Goal: Feedback & Contribution: Leave review/rating

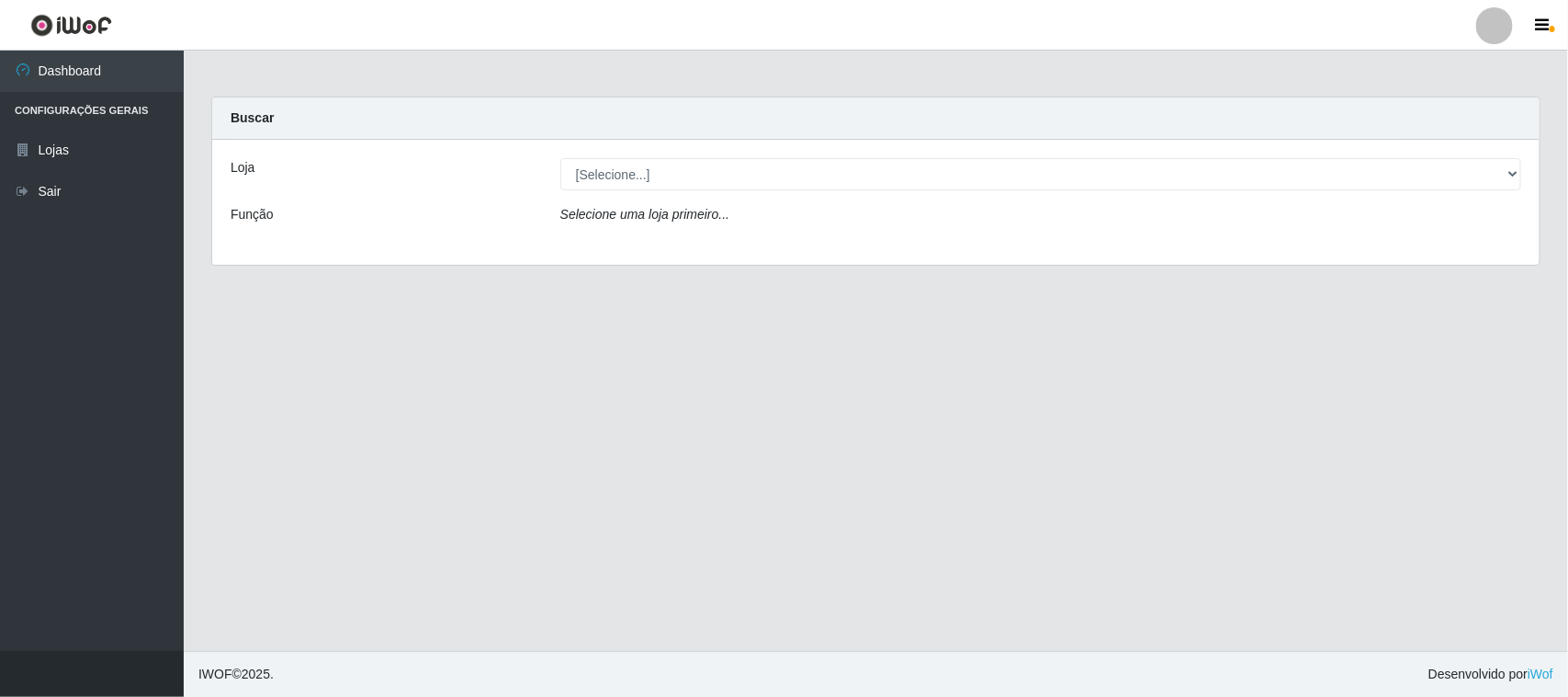
select select "420"
click at [561, 158] on select "[Selecione...] Nordestão - [GEOGRAPHIC_DATA]" at bounding box center [1041, 174] width 961 height 32
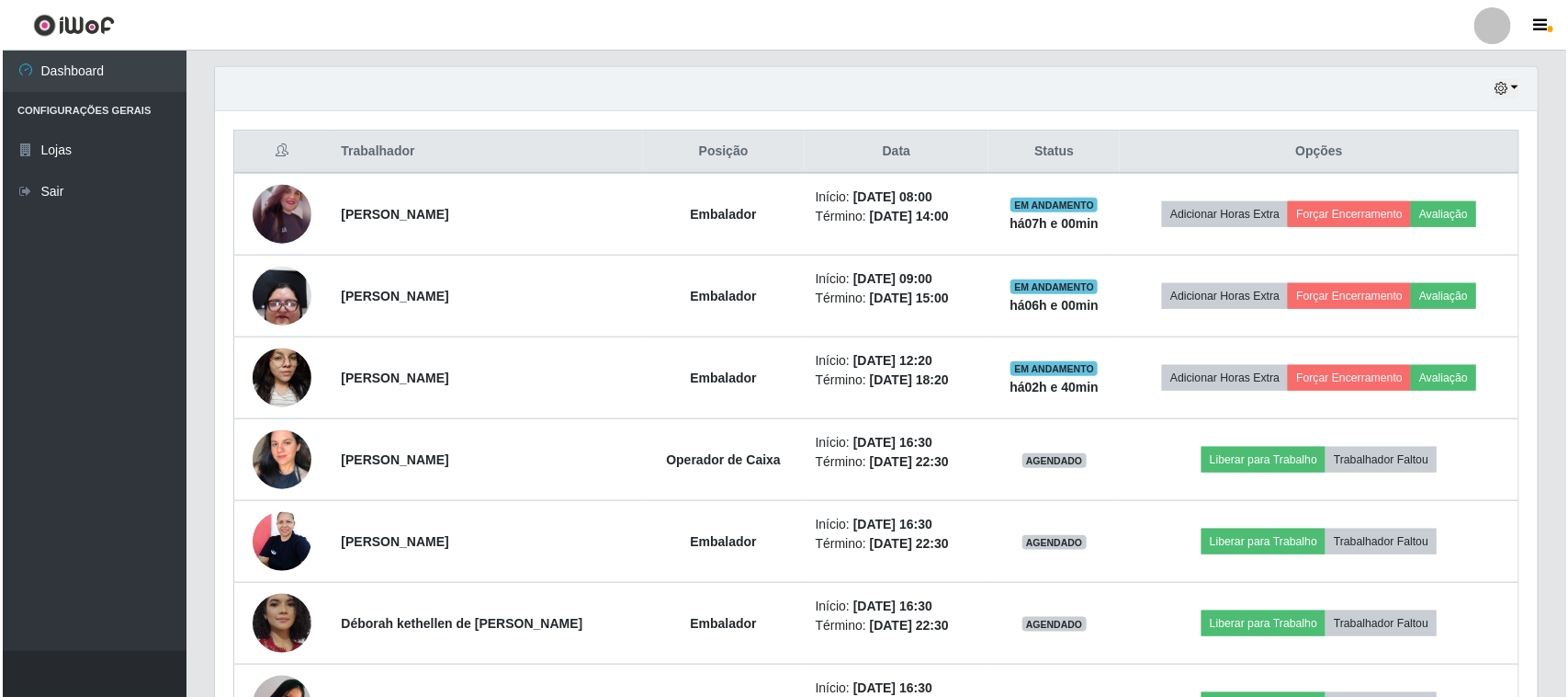
scroll to position [689, 0]
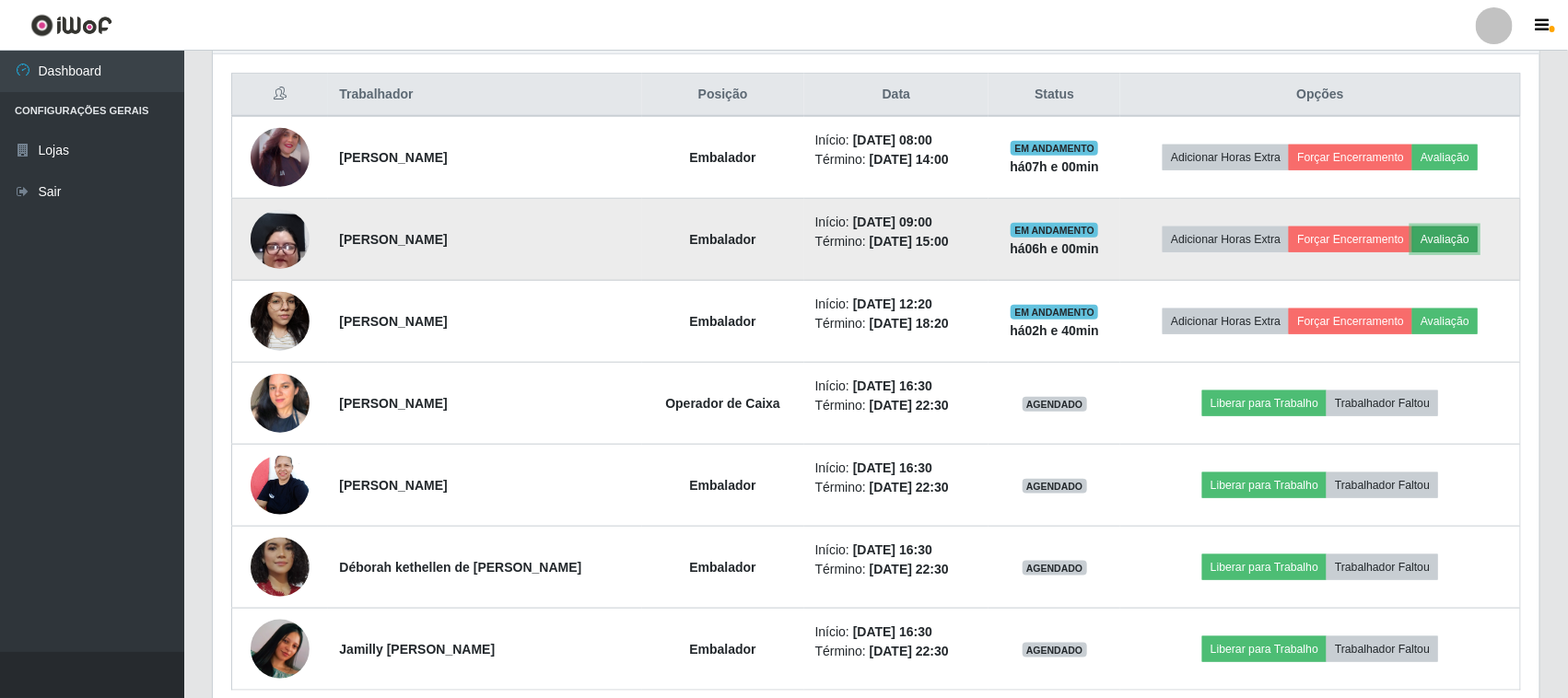
click at [1447, 236] on button "Avaliação" at bounding box center [1445, 239] width 66 height 25
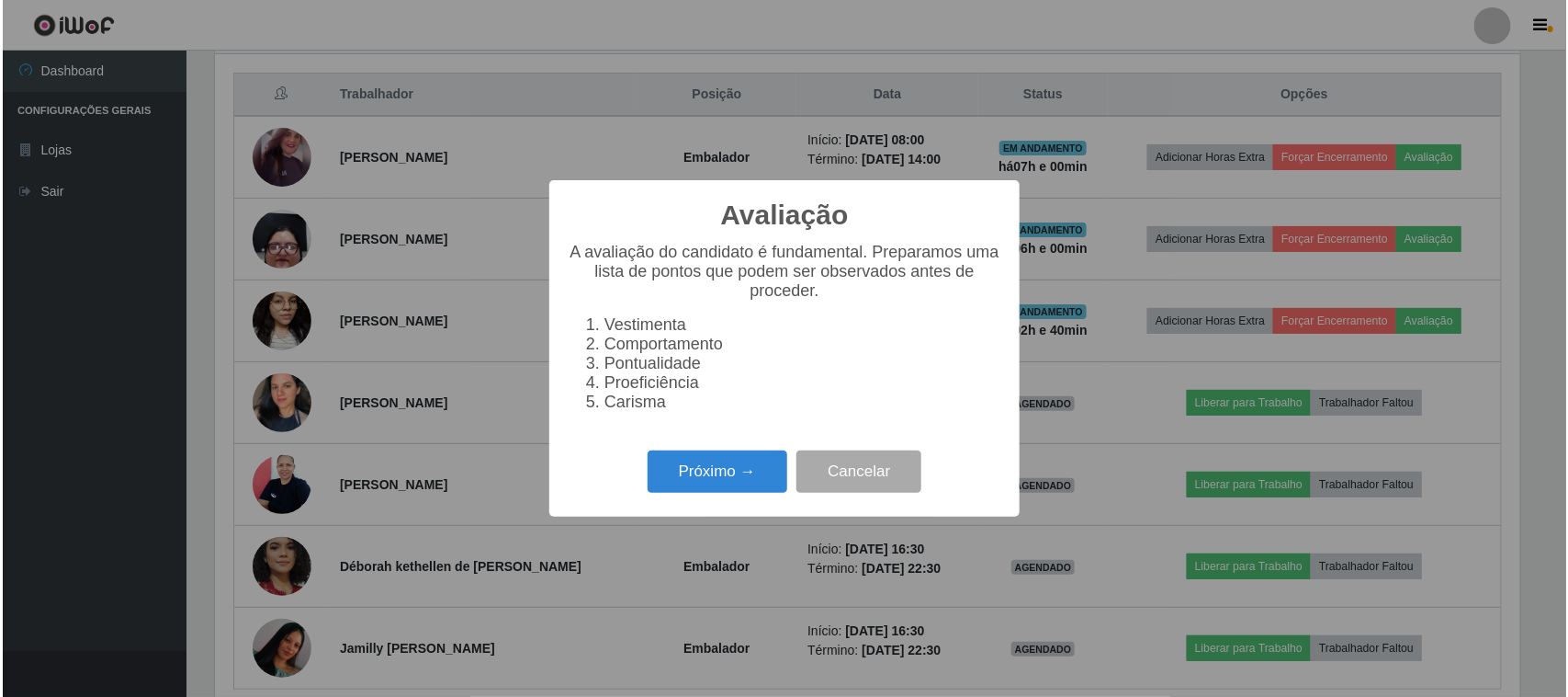
scroll to position [382, 1310]
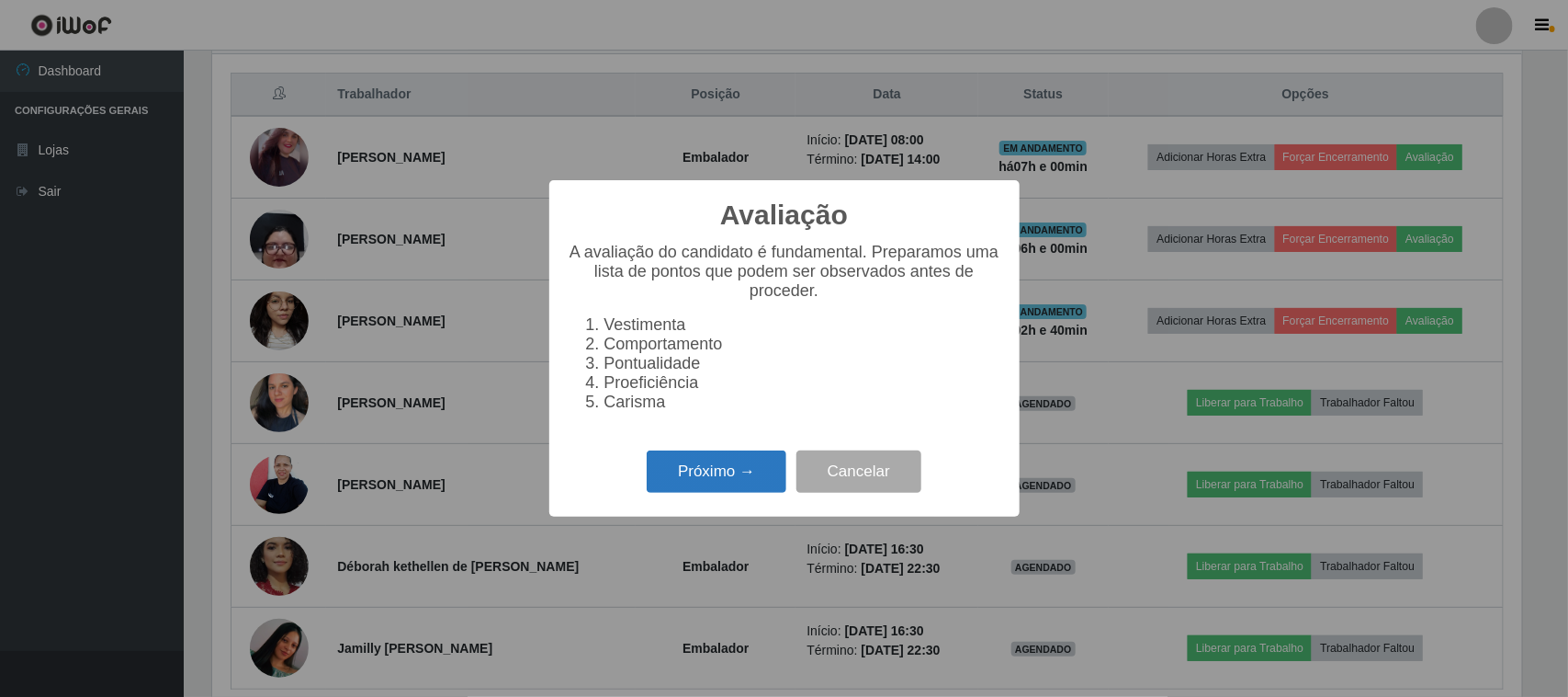
click at [704, 470] on button "Próximo →" at bounding box center [716, 472] width 140 height 43
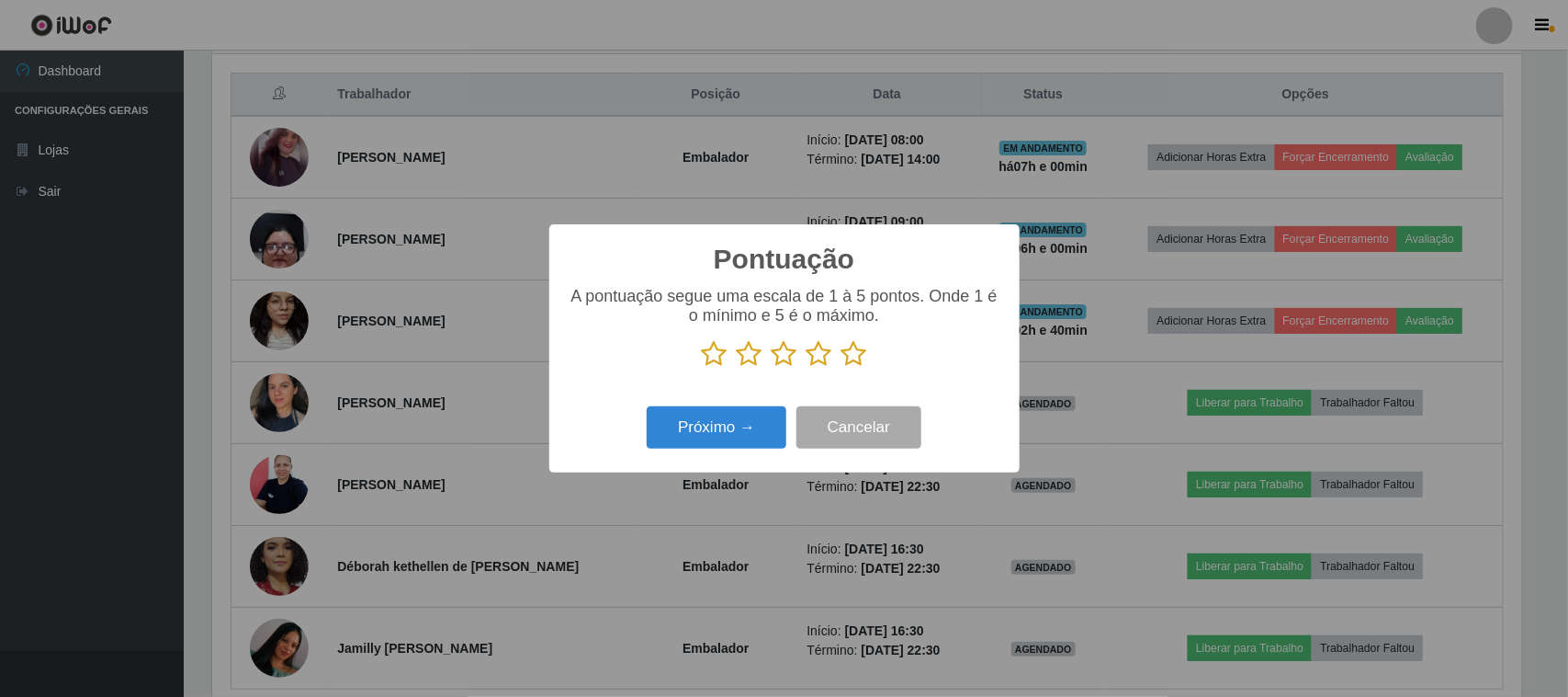
scroll to position [918922, 917416]
click at [846, 359] on icon at bounding box center [854, 354] width 25 height 27
click at [841, 368] on input "radio" at bounding box center [841, 368] width 0 height 0
click at [726, 428] on button "Próximo →" at bounding box center [716, 428] width 140 height 43
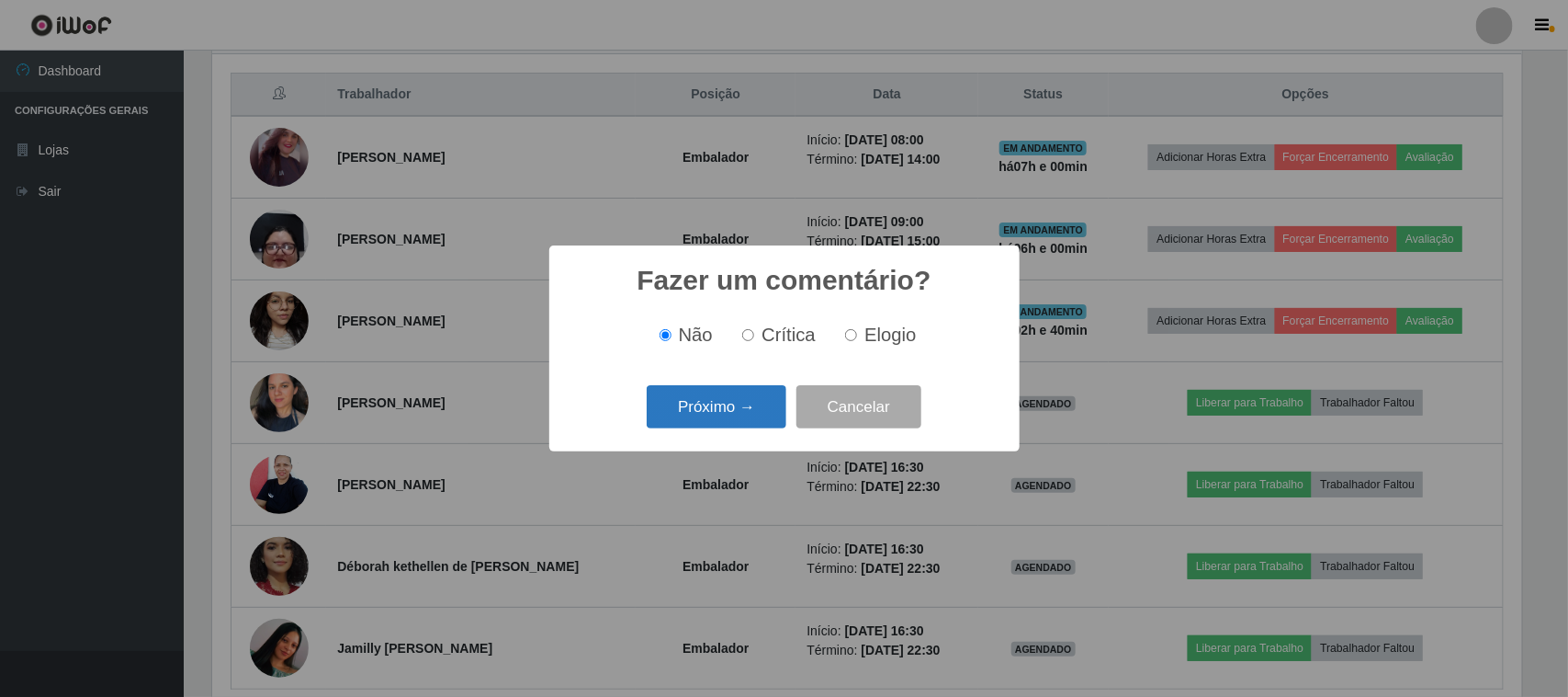
click at [729, 414] on button "Próximo →" at bounding box center [716, 407] width 140 height 43
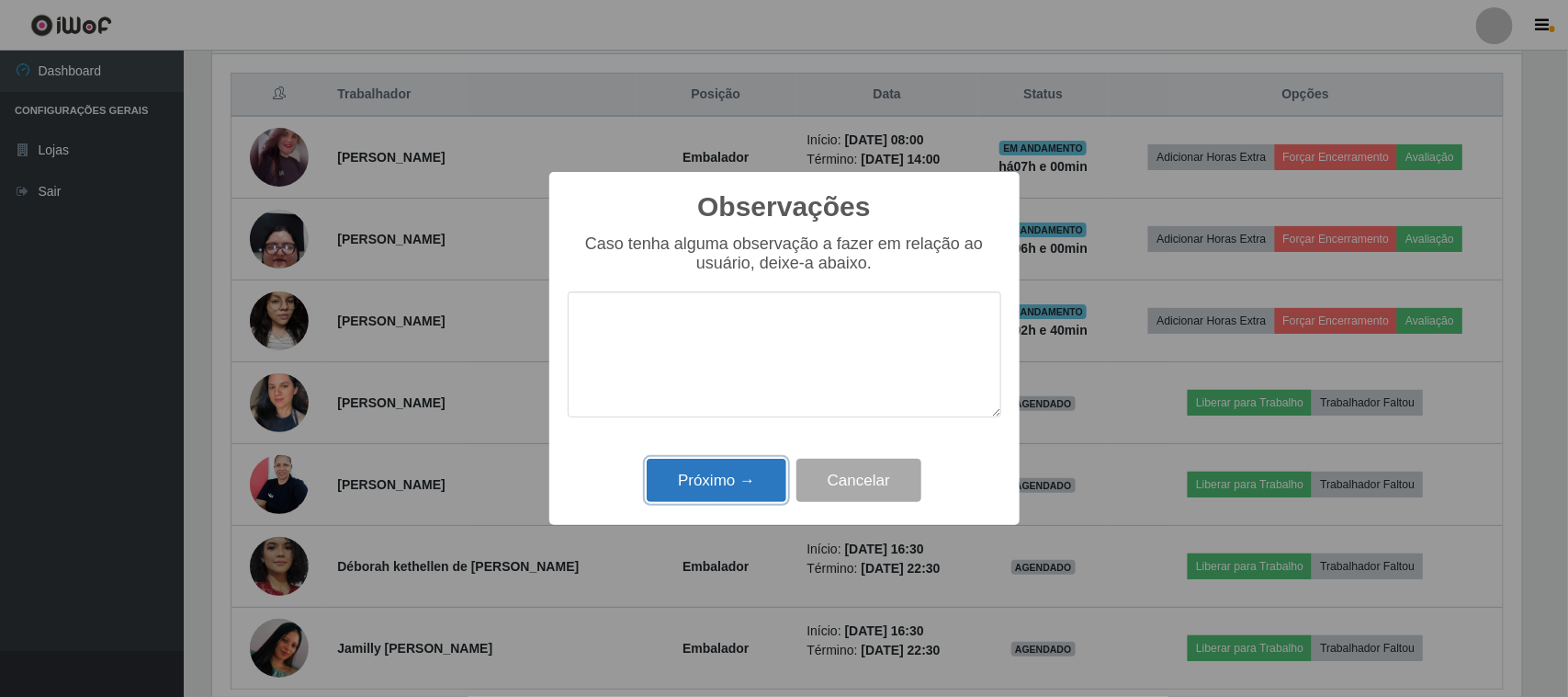
click at [731, 480] on button "Próximo →" at bounding box center [716, 480] width 140 height 43
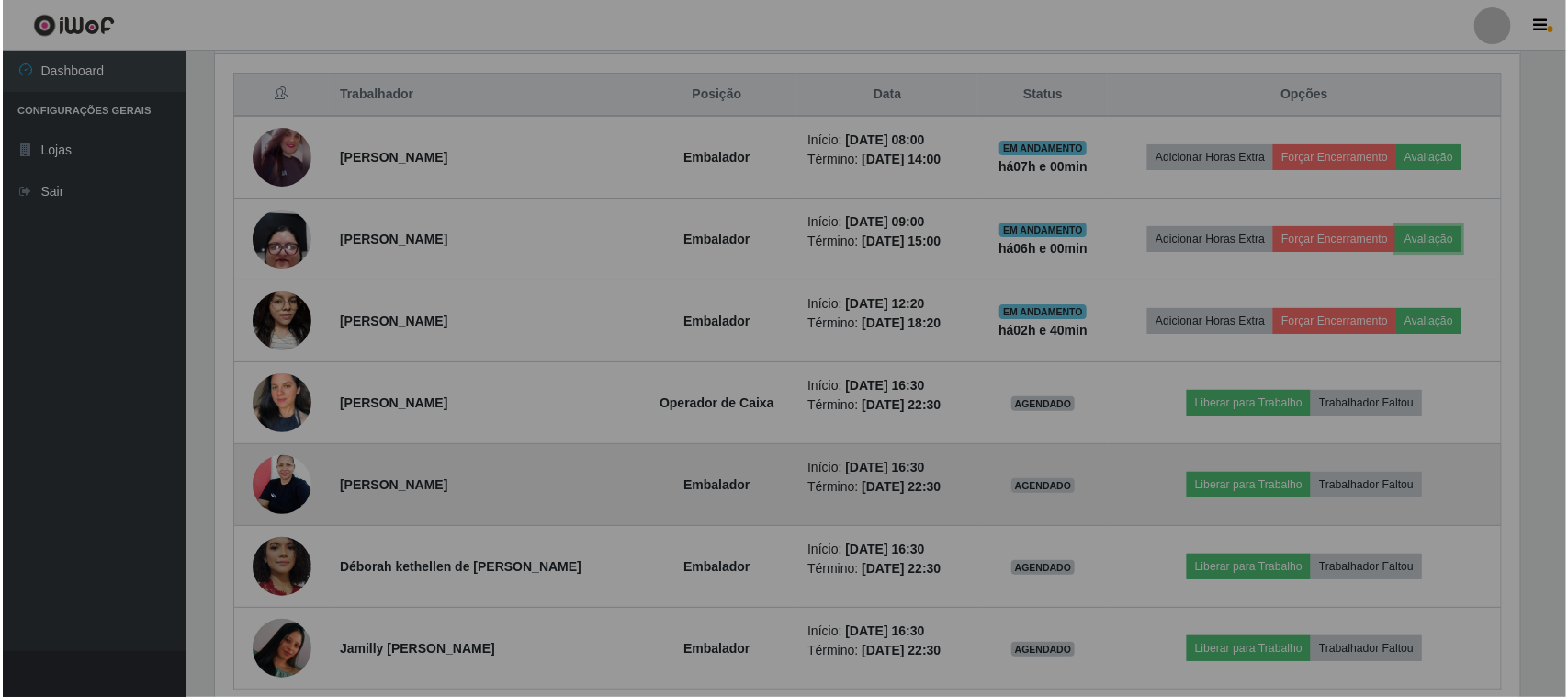
scroll to position [382, 1323]
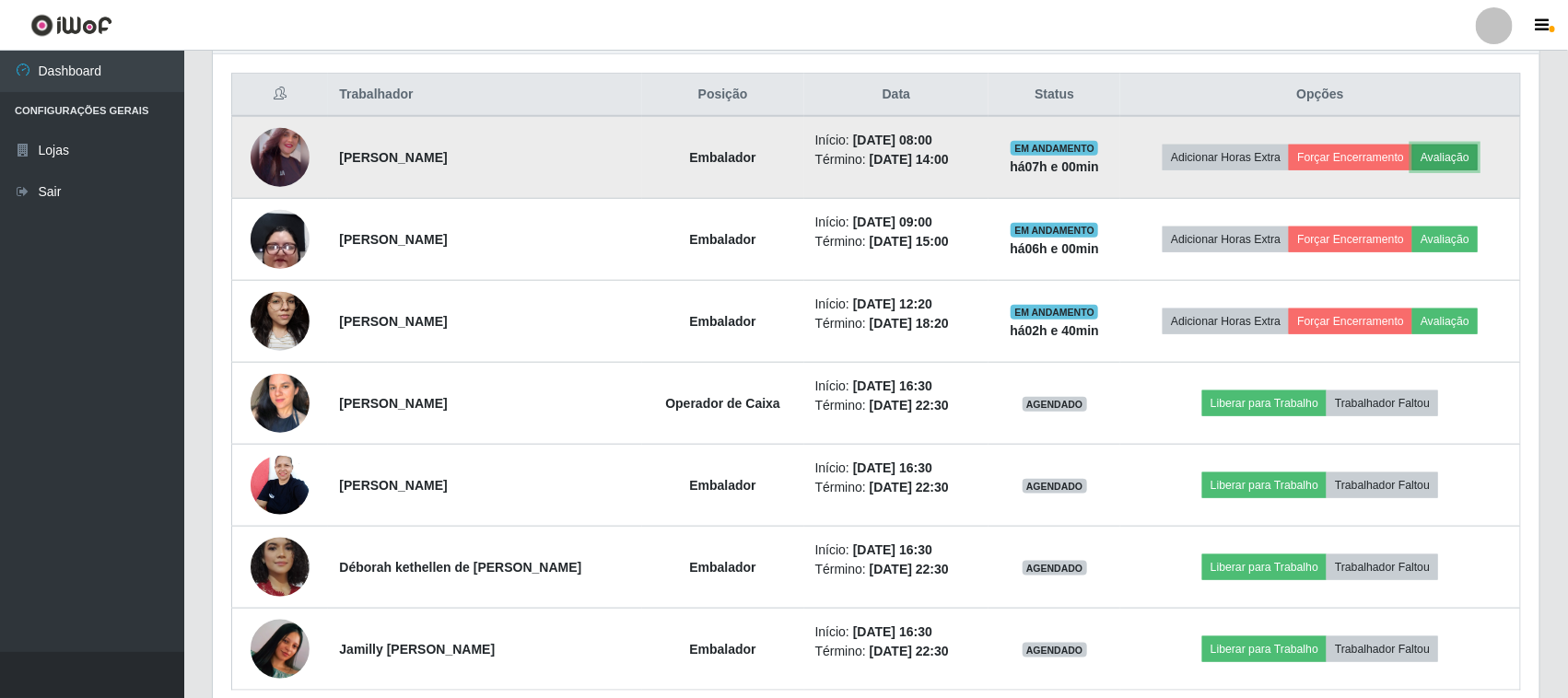
click at [1461, 149] on button "Avaliação" at bounding box center [1445, 158] width 66 height 25
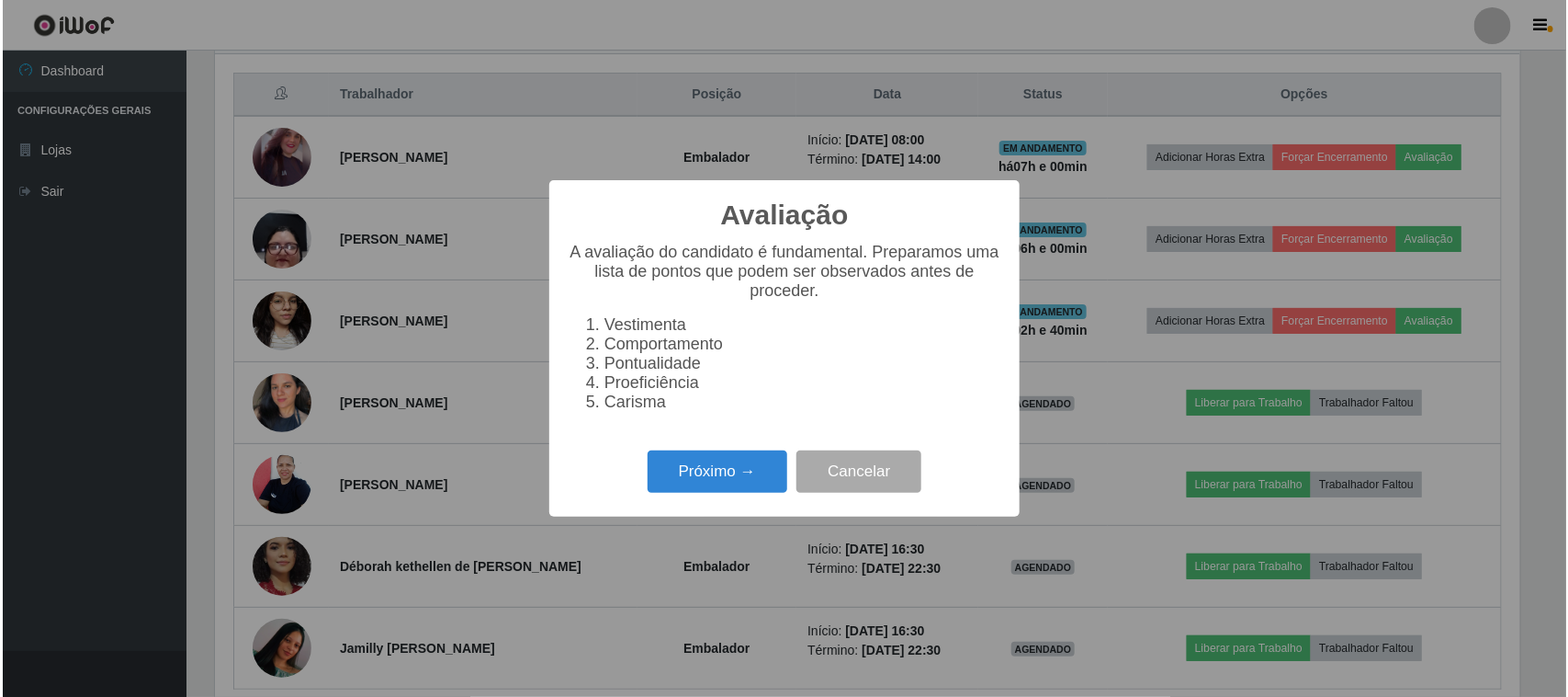
scroll to position [382, 1310]
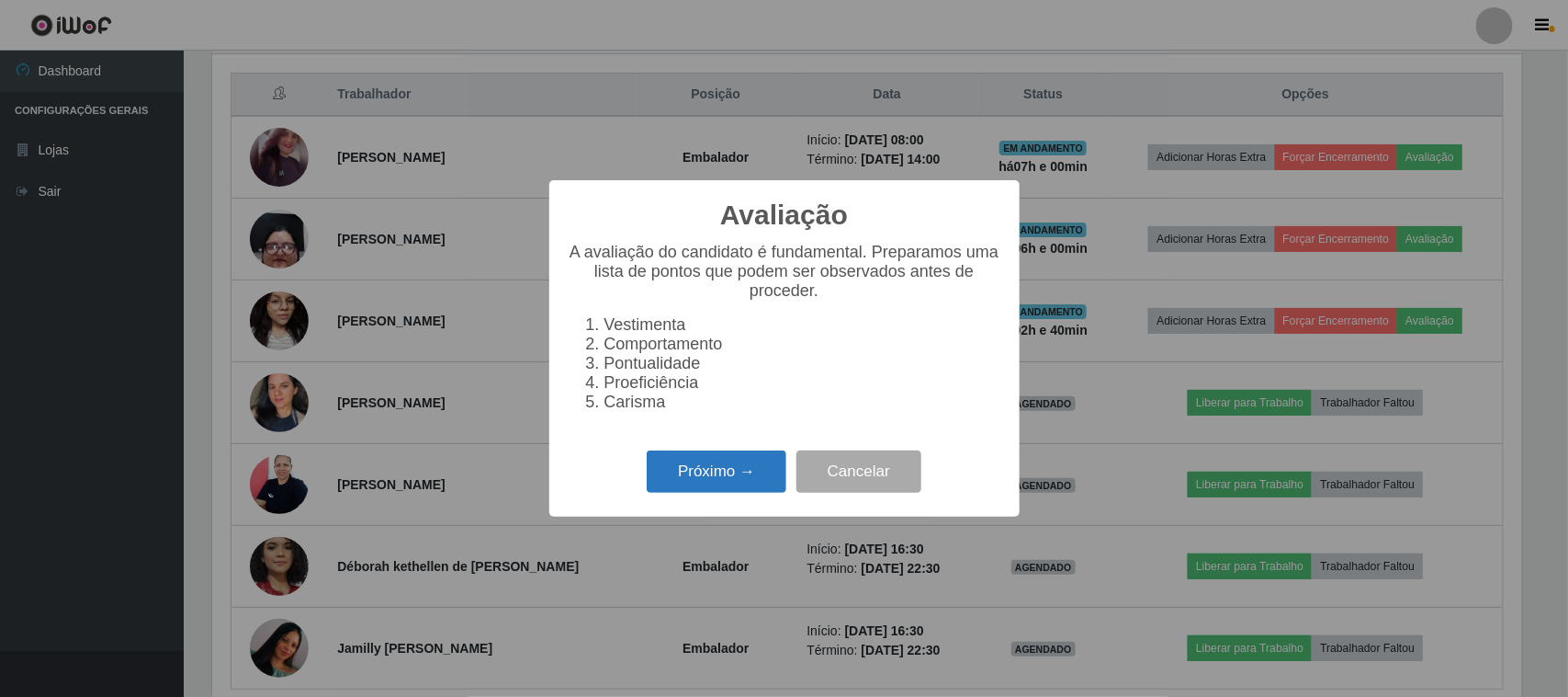
click at [736, 480] on button "Próximo →" at bounding box center [716, 472] width 140 height 43
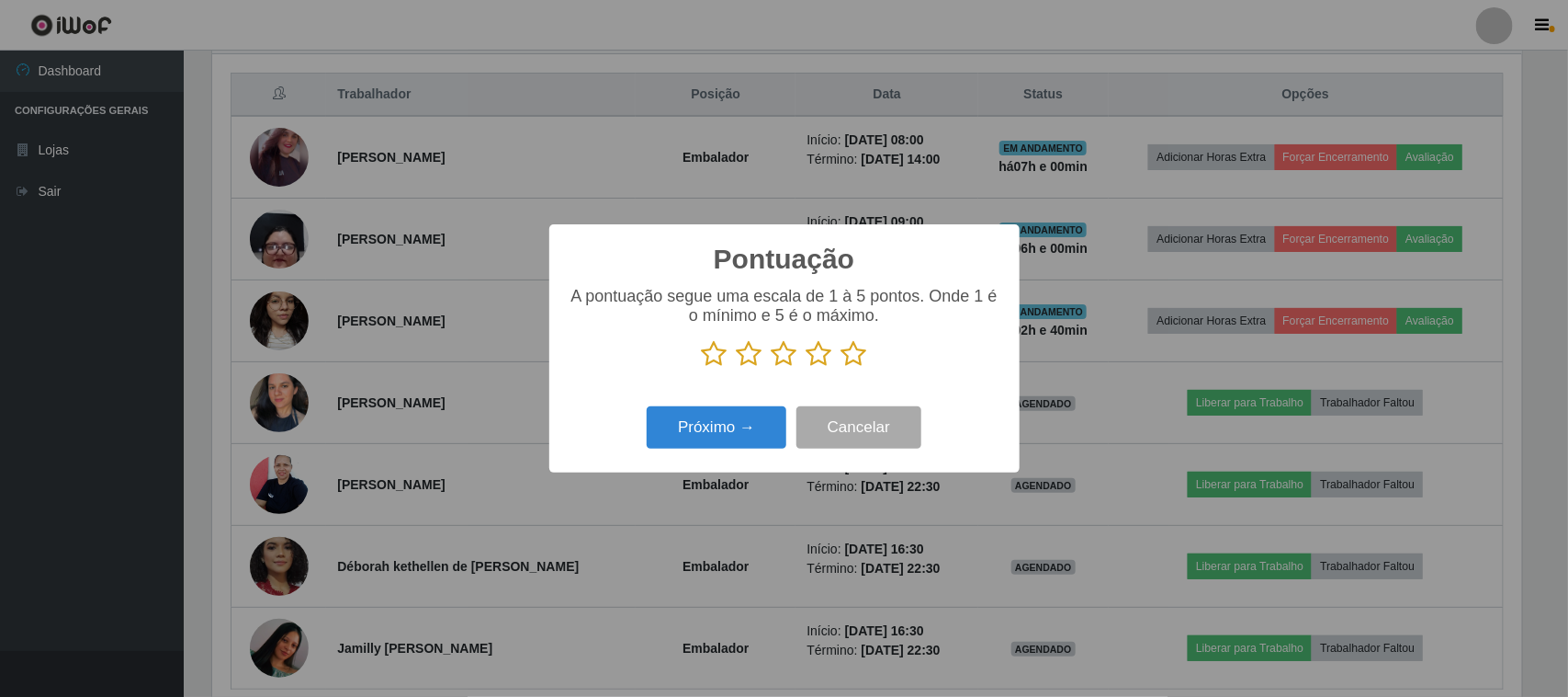
click at [842, 360] on icon at bounding box center [854, 354] width 25 height 27
click at [841, 368] on input "radio" at bounding box center [841, 368] width 0 height 0
click at [715, 427] on button "Próximo →" at bounding box center [716, 428] width 140 height 43
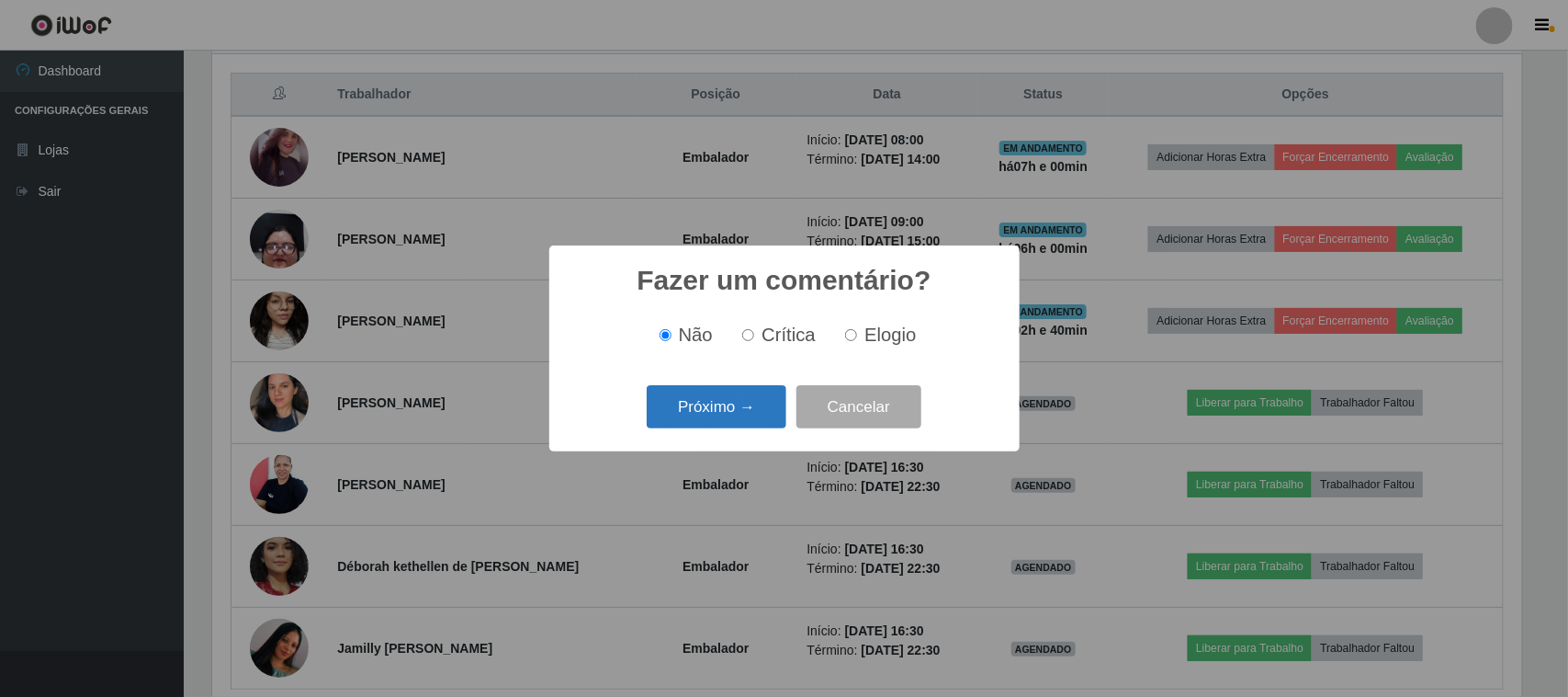
click at [754, 415] on button "Próximo →" at bounding box center [716, 407] width 140 height 43
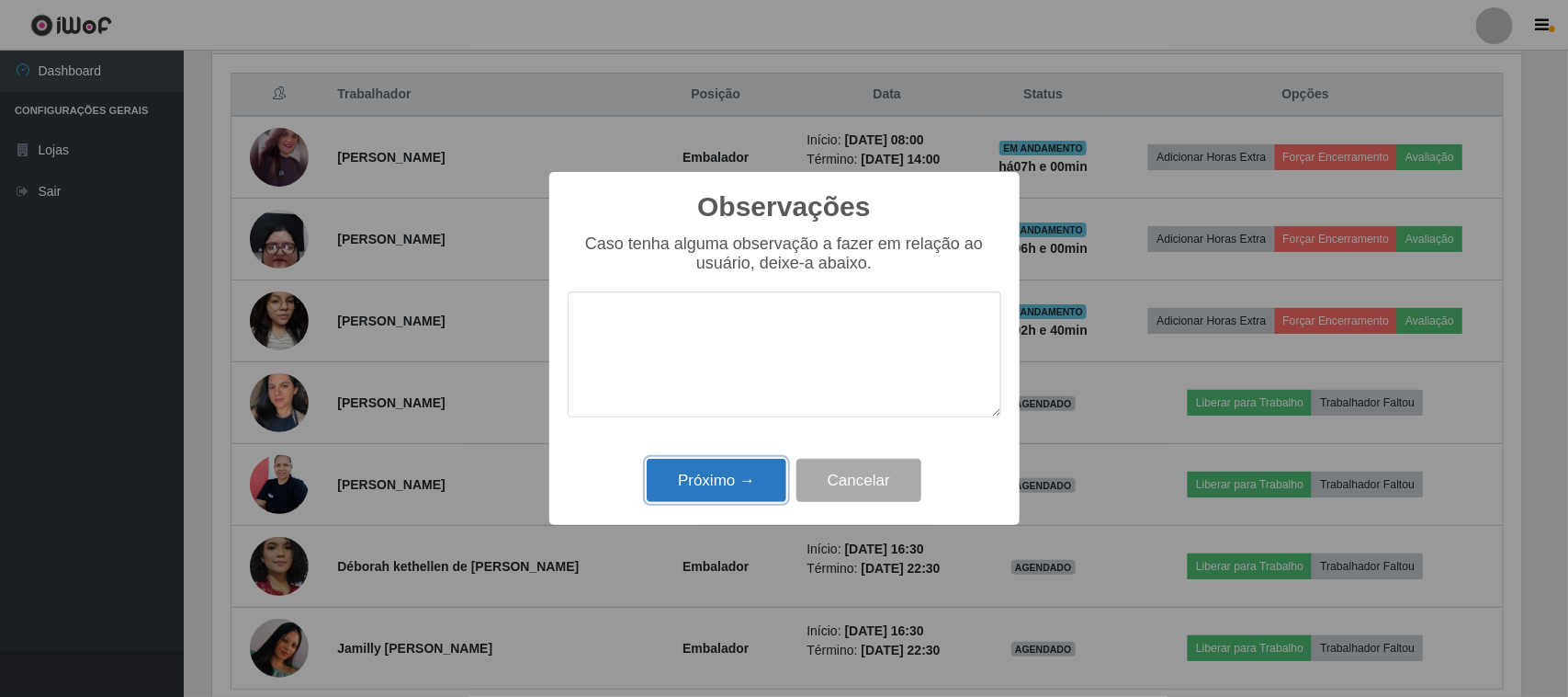
click at [749, 474] on button "Próximo →" at bounding box center [716, 480] width 140 height 43
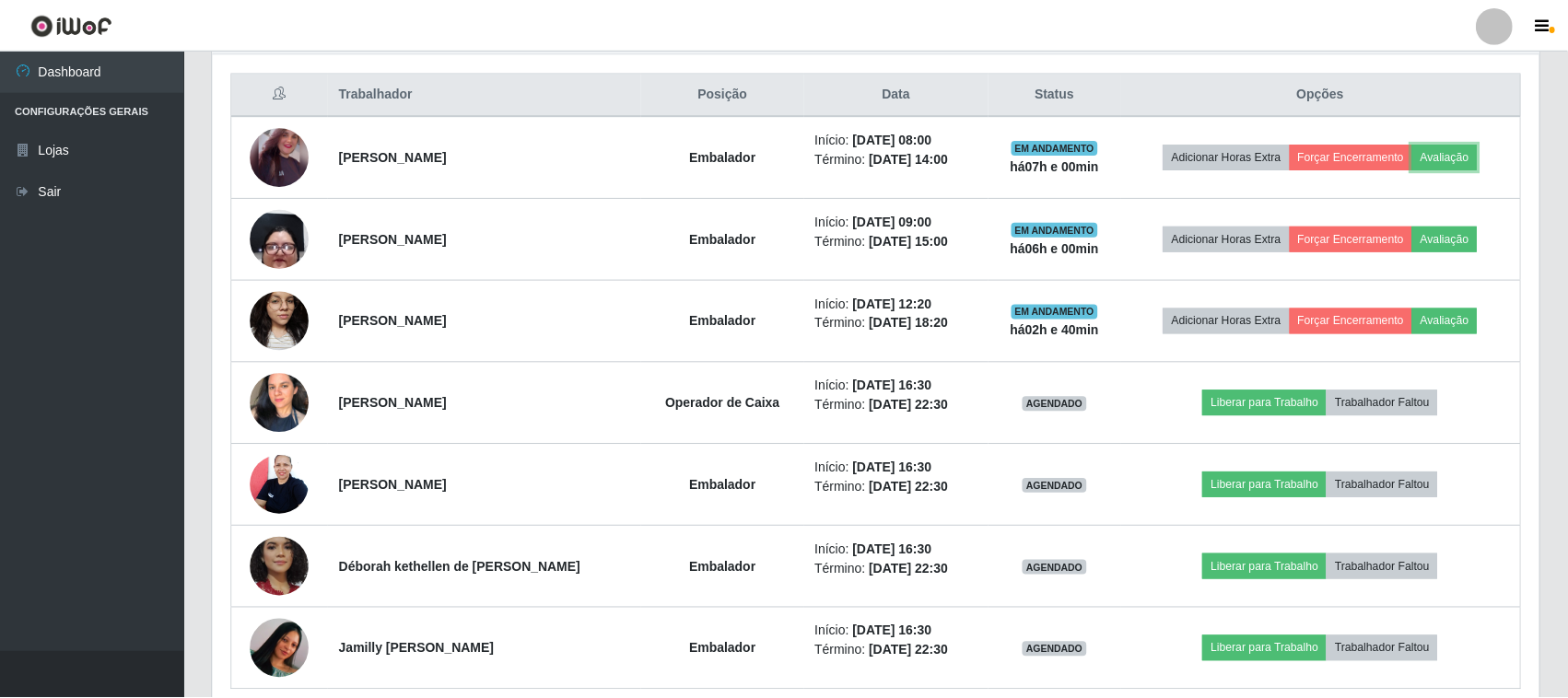
scroll to position [383, 1326]
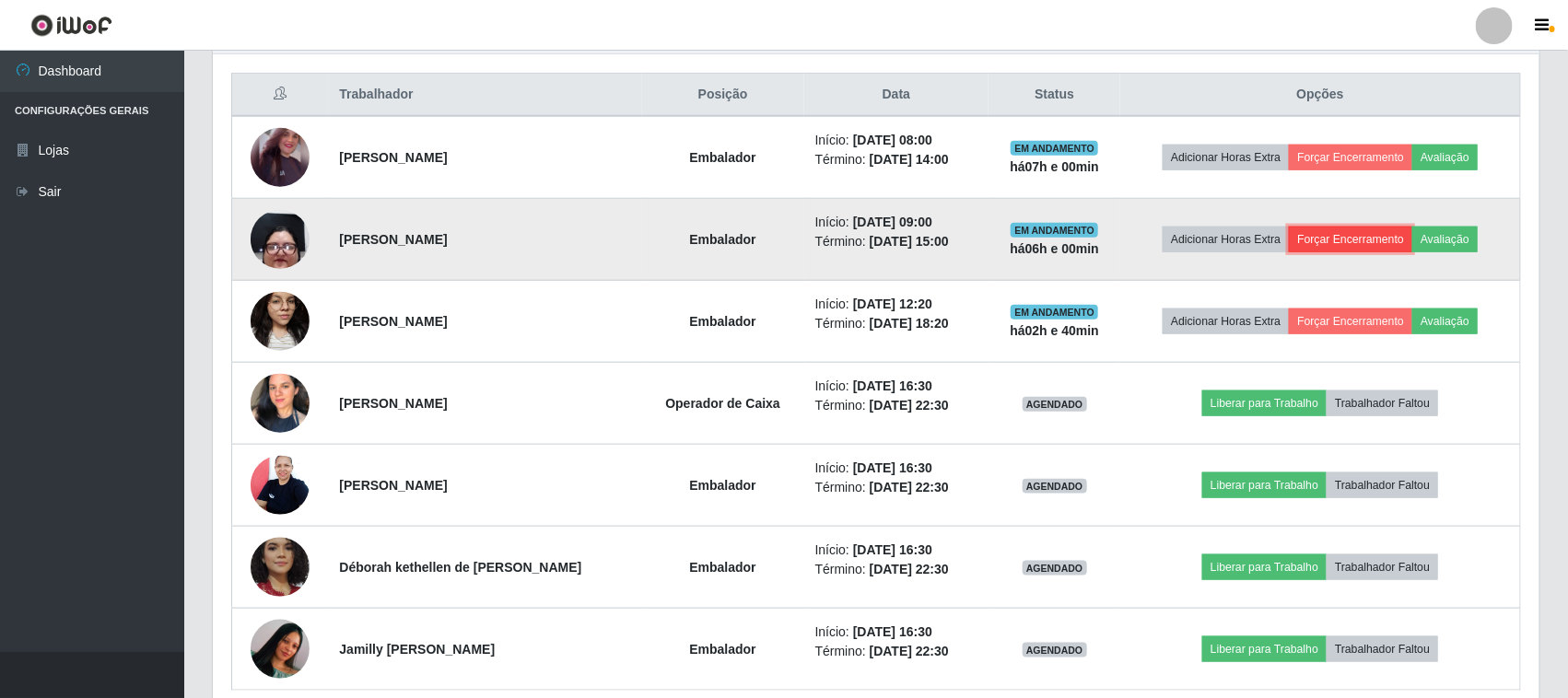
click at [1355, 238] on button "Forçar Encerramento" at bounding box center [1351, 239] width 123 height 25
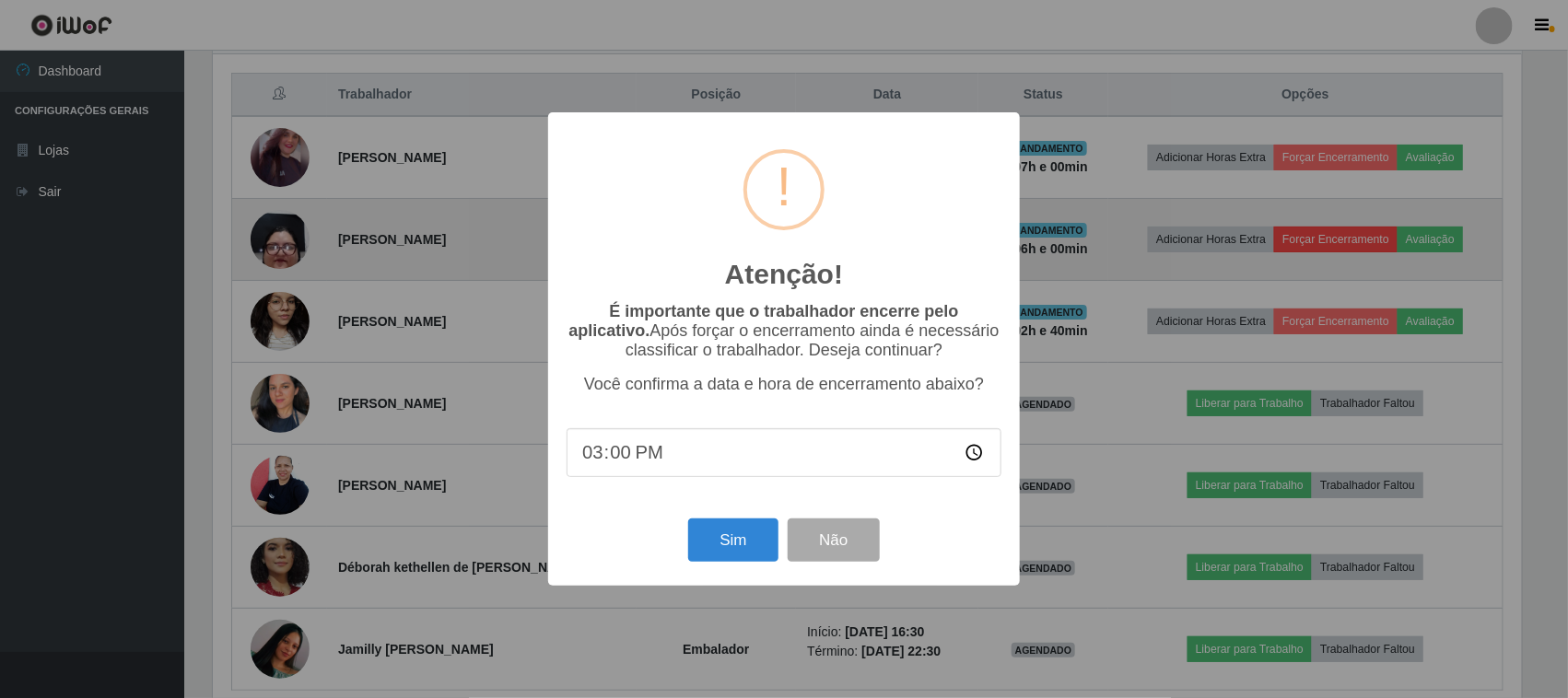
scroll to position [383, 1313]
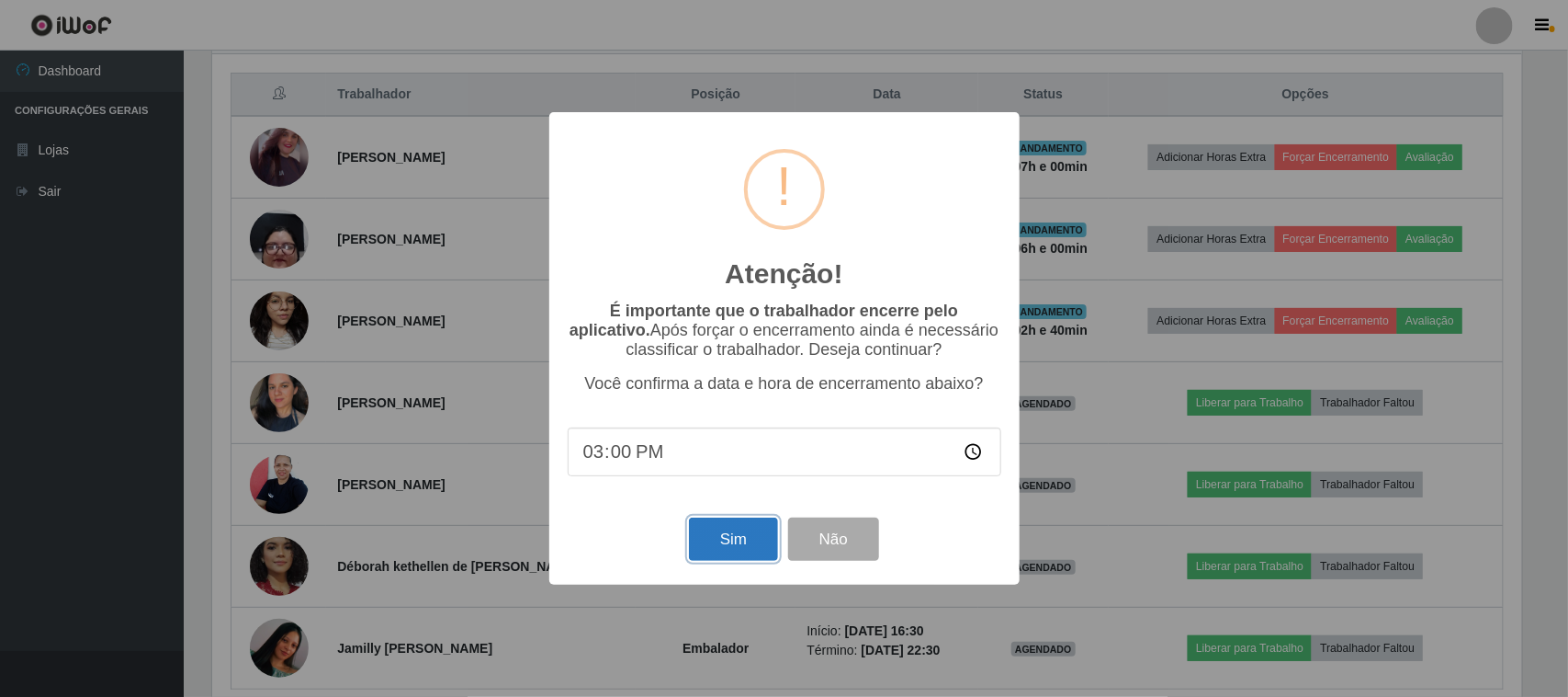
click at [742, 540] on button "Sim" at bounding box center [733, 539] width 89 height 43
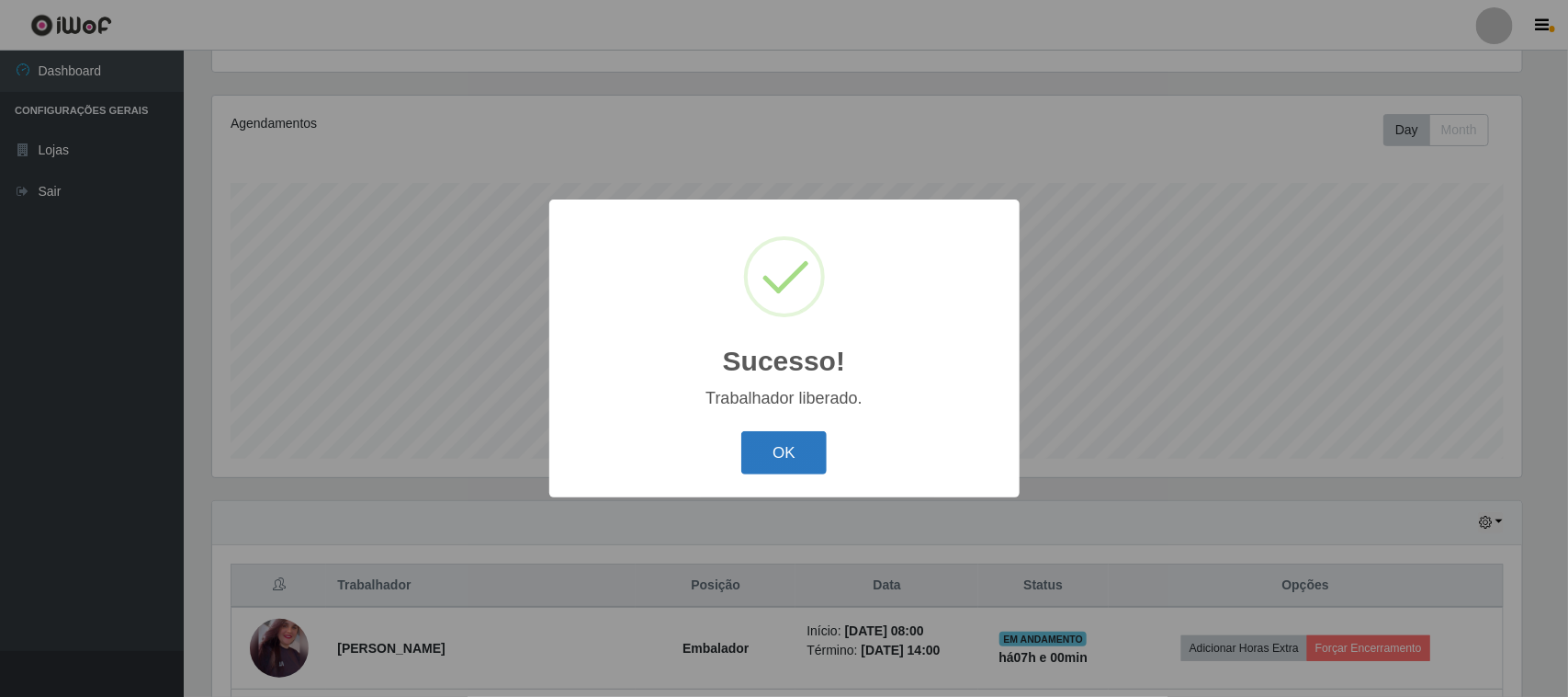
click at [784, 451] on button "OK" at bounding box center [784, 453] width 85 height 43
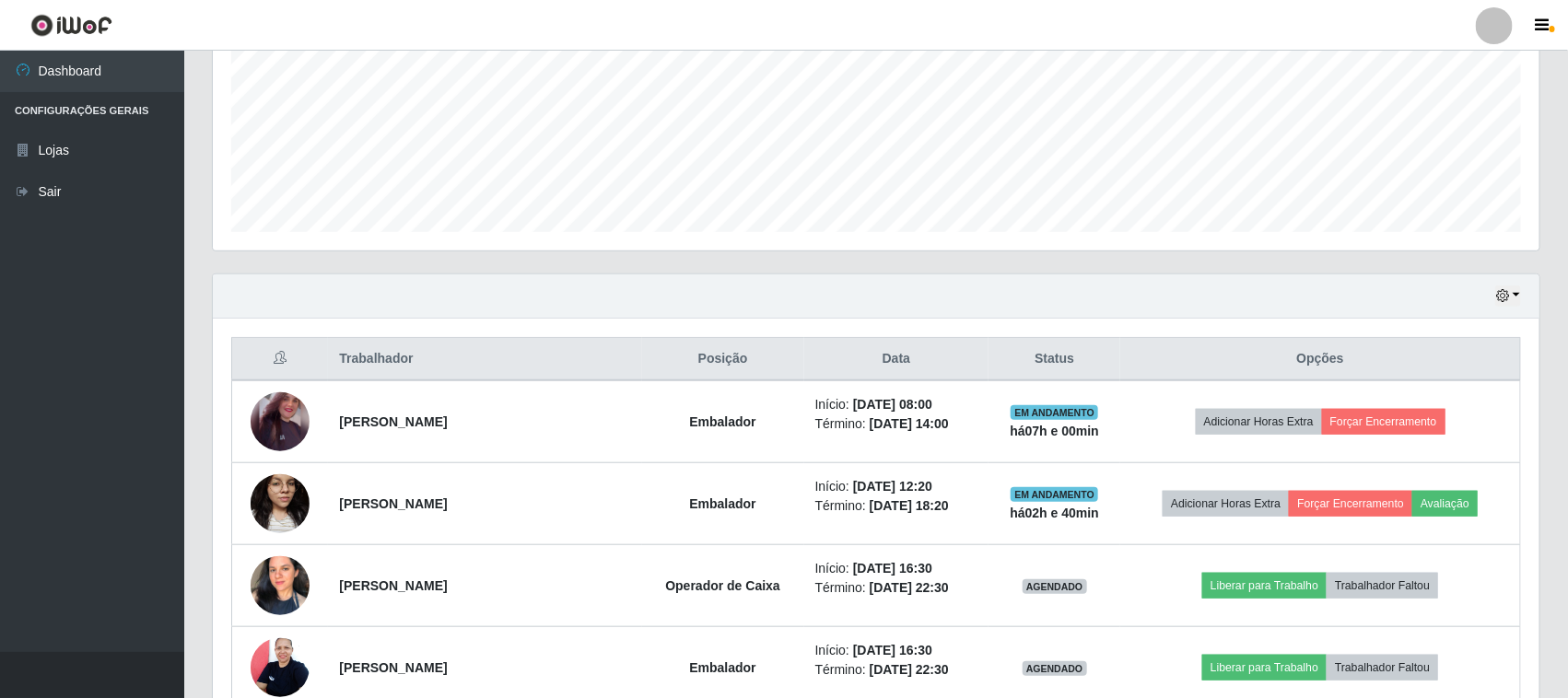
scroll to position [429, 0]
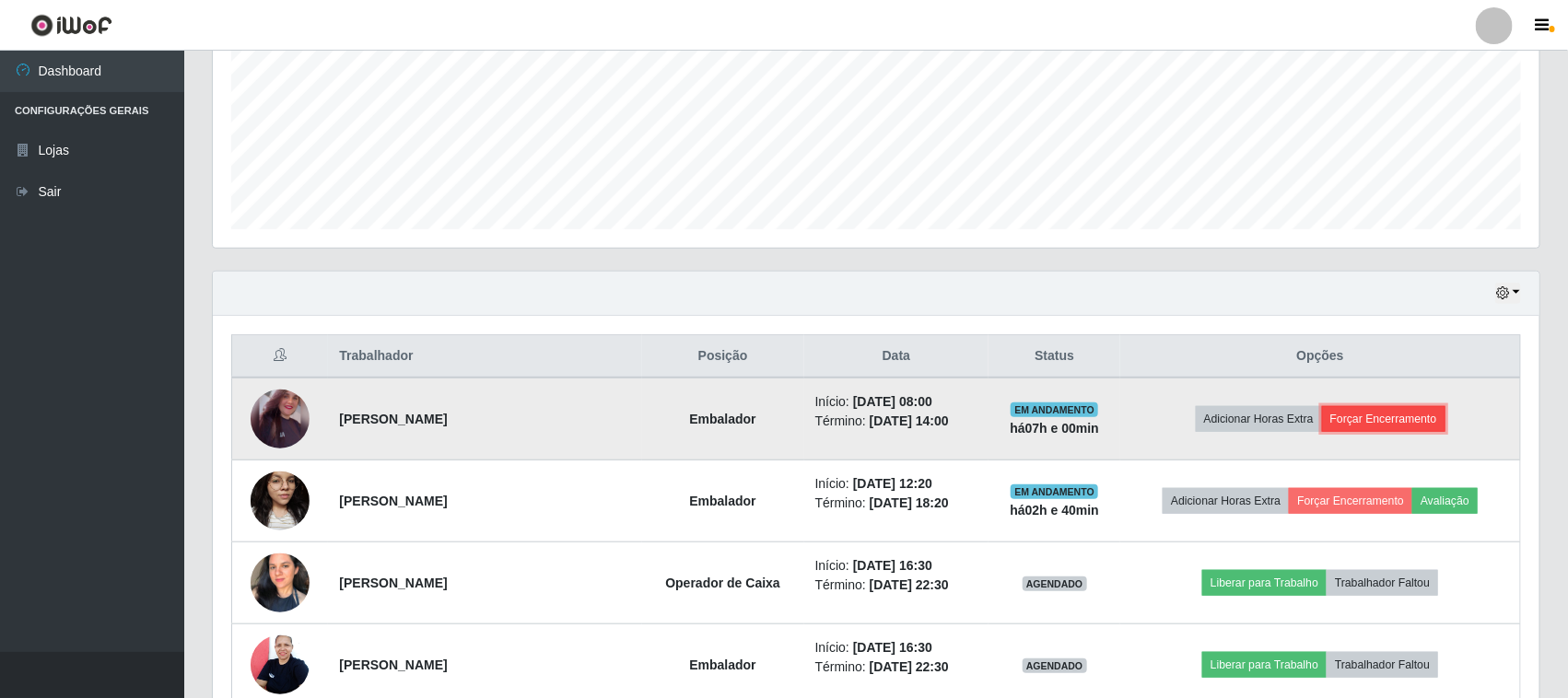
click at [1364, 421] on button "Forçar Encerramento" at bounding box center [1383, 419] width 123 height 25
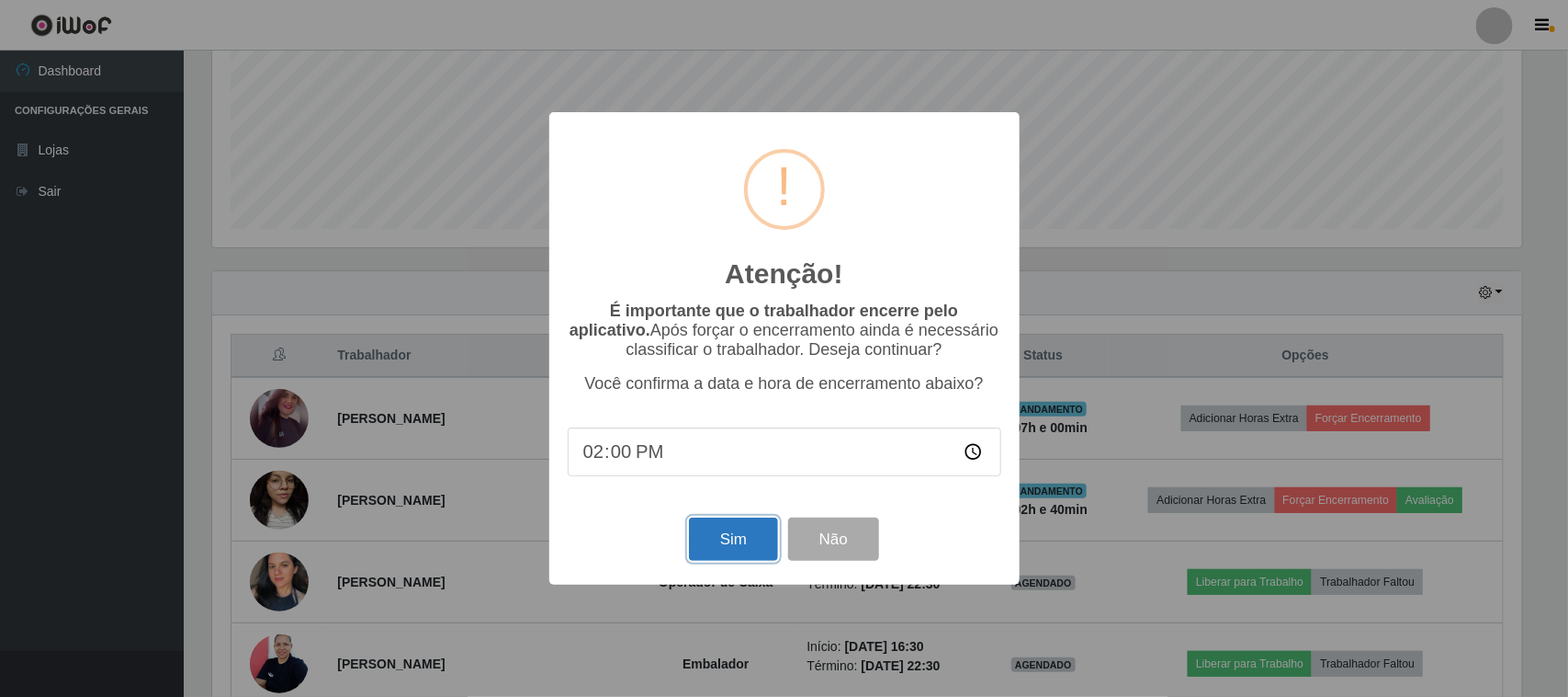
click at [737, 551] on button "Sim" at bounding box center [733, 539] width 89 height 43
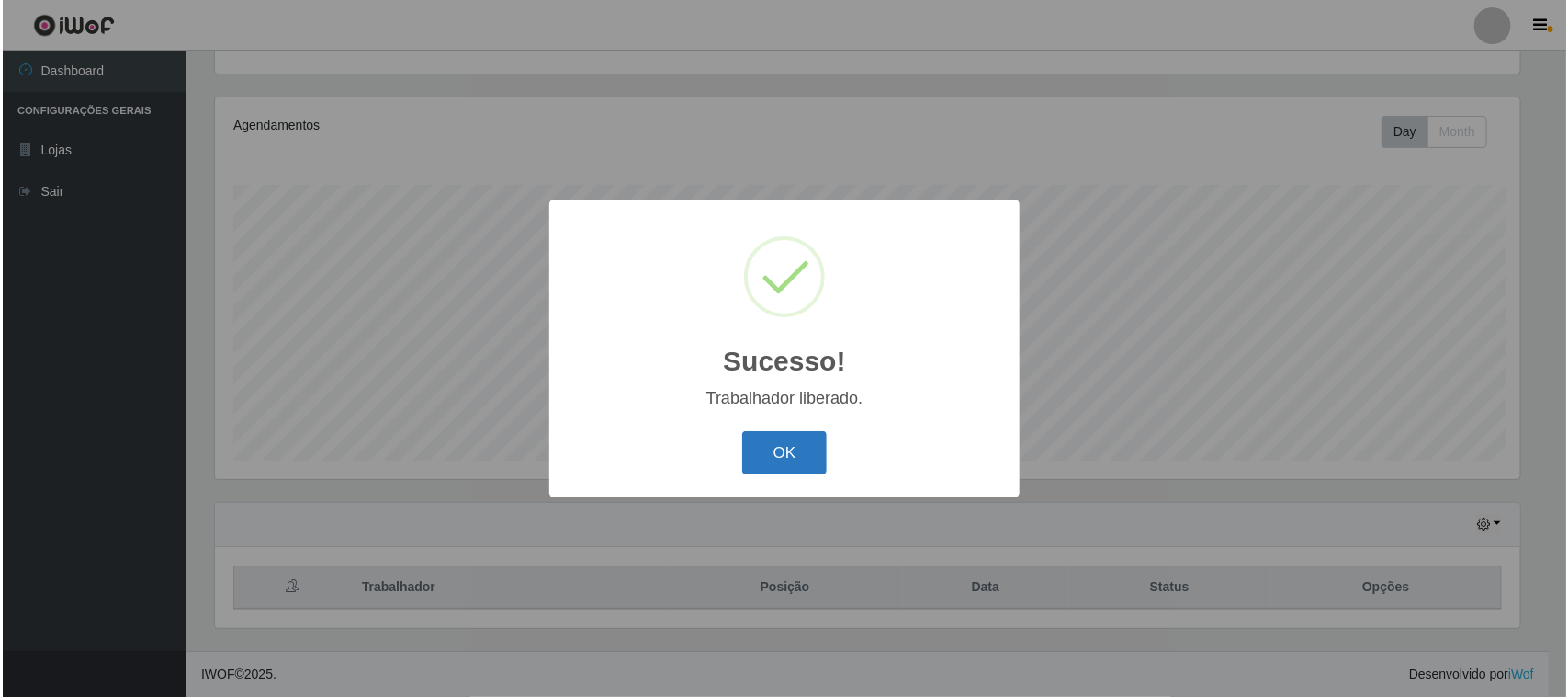
scroll to position [0, 0]
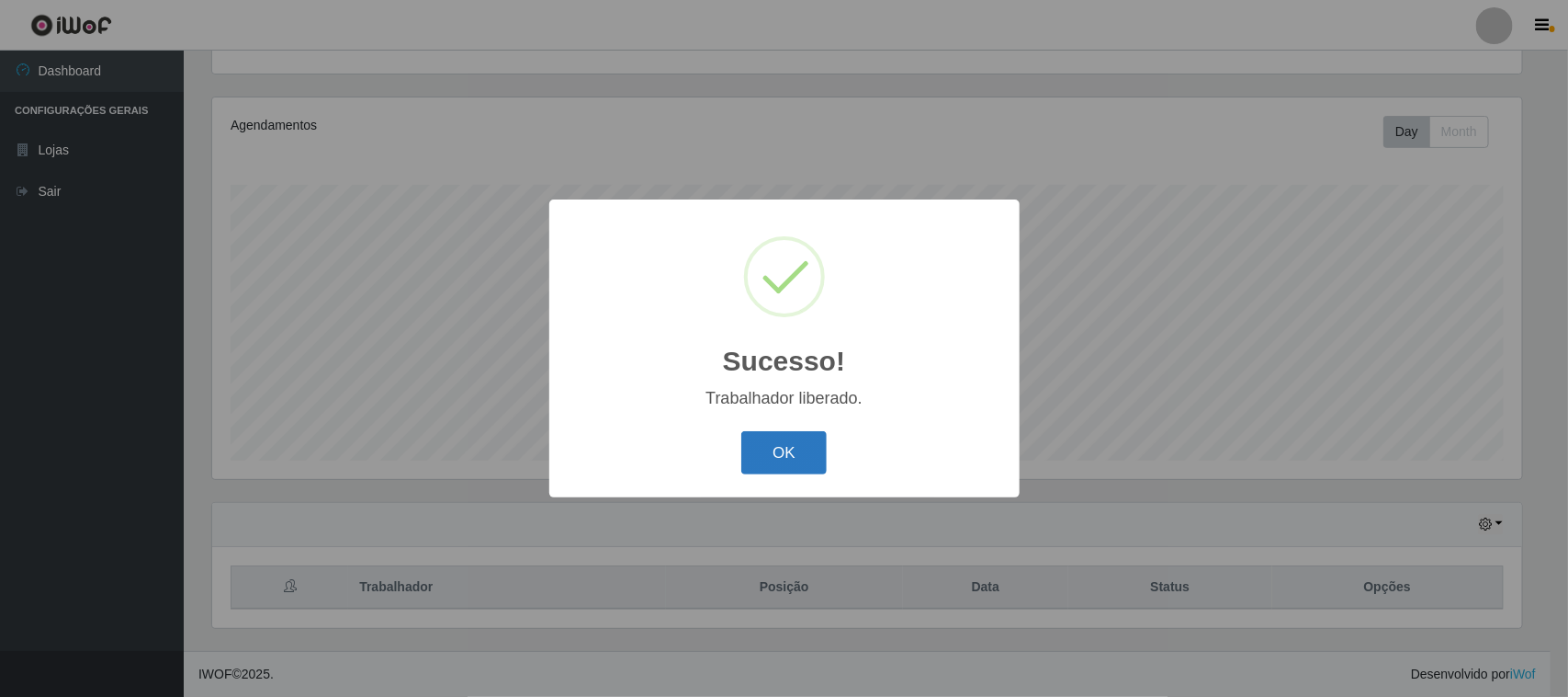
click at [813, 441] on button "OK" at bounding box center [784, 453] width 85 height 43
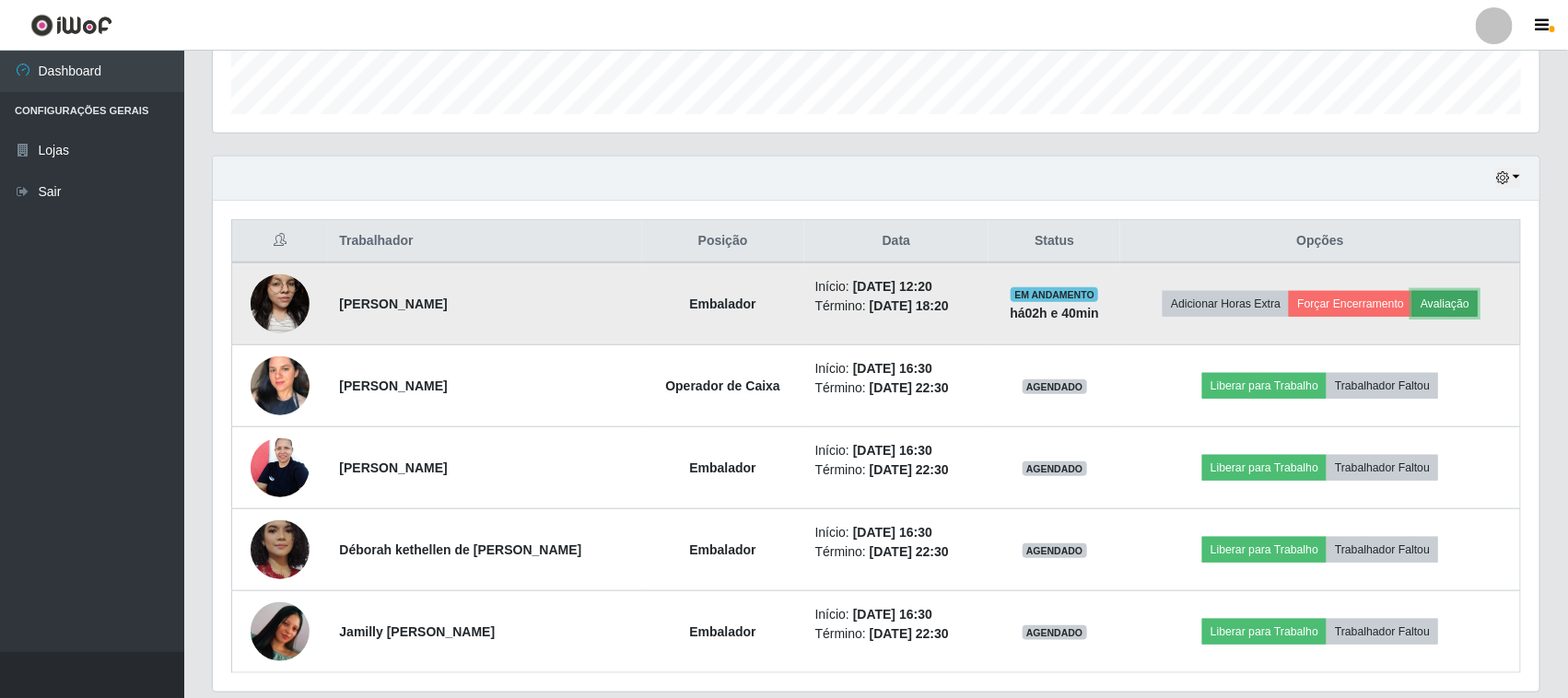
click at [1440, 295] on button "Avaliação" at bounding box center [1445, 303] width 66 height 25
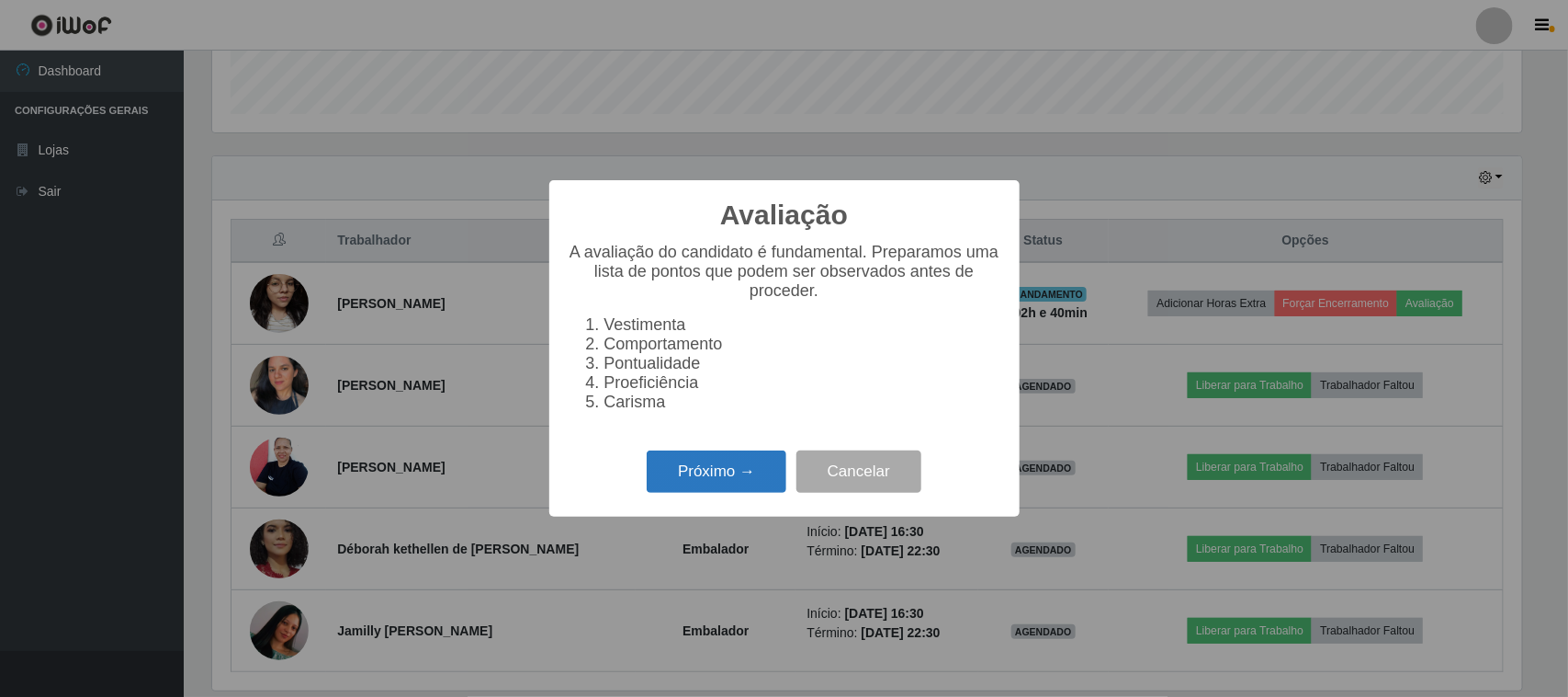
click at [682, 489] on button "Próximo →" at bounding box center [716, 472] width 140 height 43
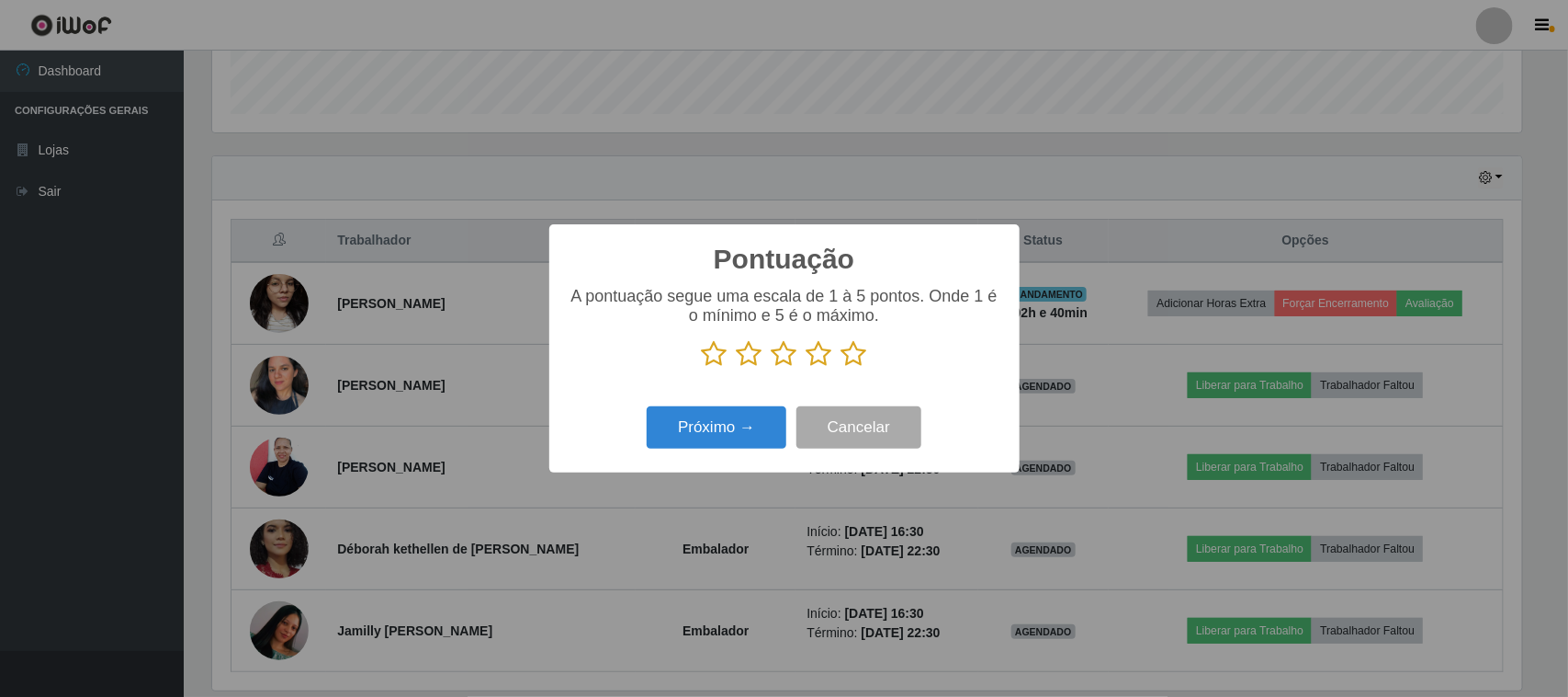
click at [853, 355] on icon at bounding box center [854, 354] width 25 height 27
click at [841, 368] on input "radio" at bounding box center [841, 368] width 0 height 0
click at [703, 439] on button "Próximo →" at bounding box center [716, 428] width 140 height 43
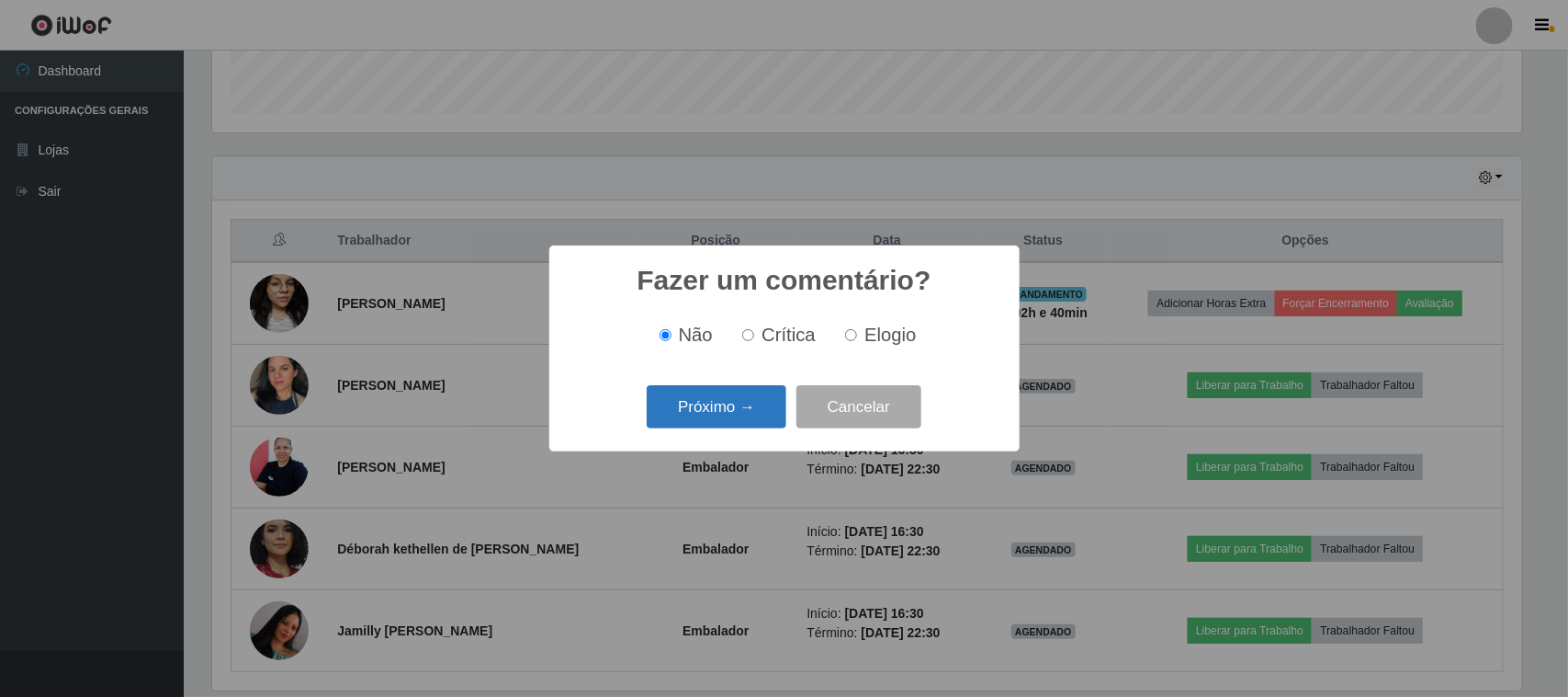
click at [726, 405] on button "Próximo →" at bounding box center [716, 407] width 140 height 43
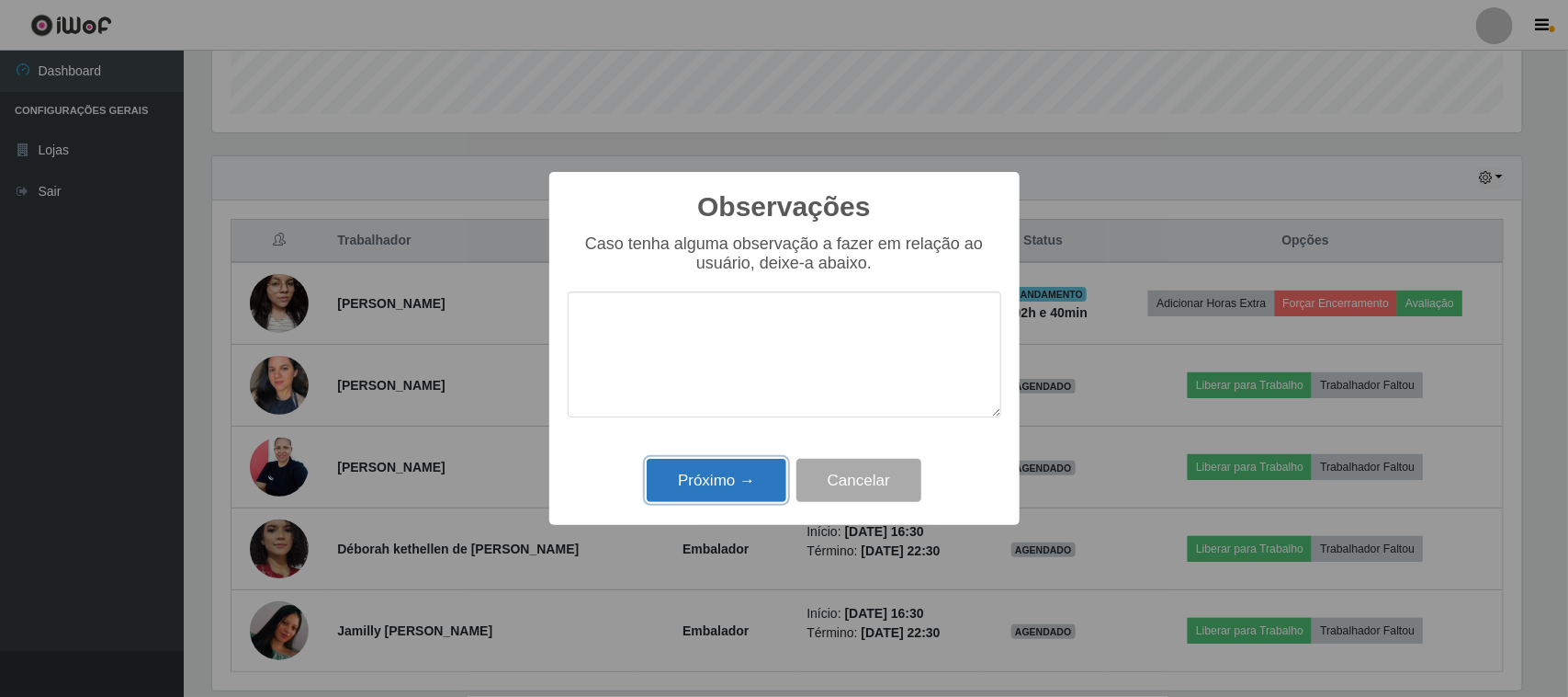
click at [729, 470] on button "Próximo →" at bounding box center [716, 480] width 140 height 43
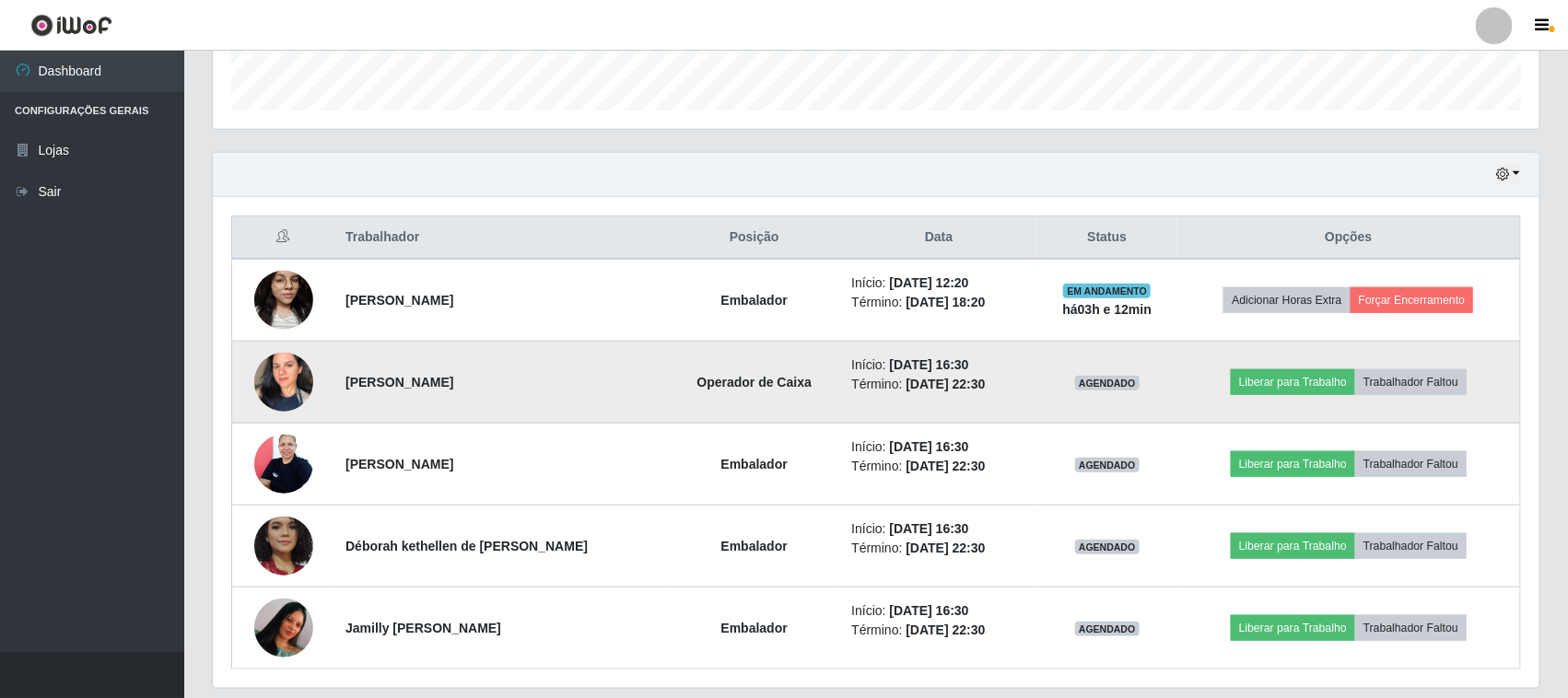
scroll to position [609, 0]
